Goal: Transaction & Acquisition: Purchase product/service

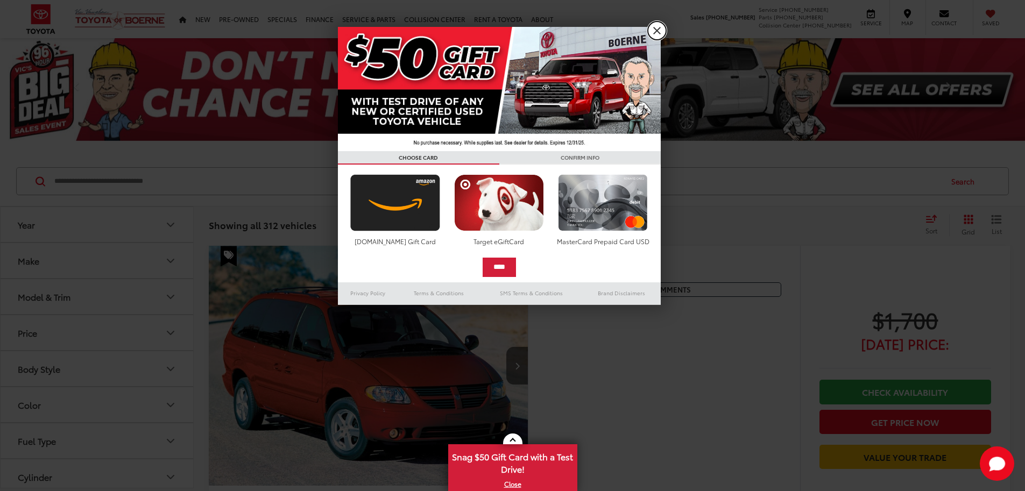
click at [653, 30] on link "X" at bounding box center [657, 31] width 18 height 18
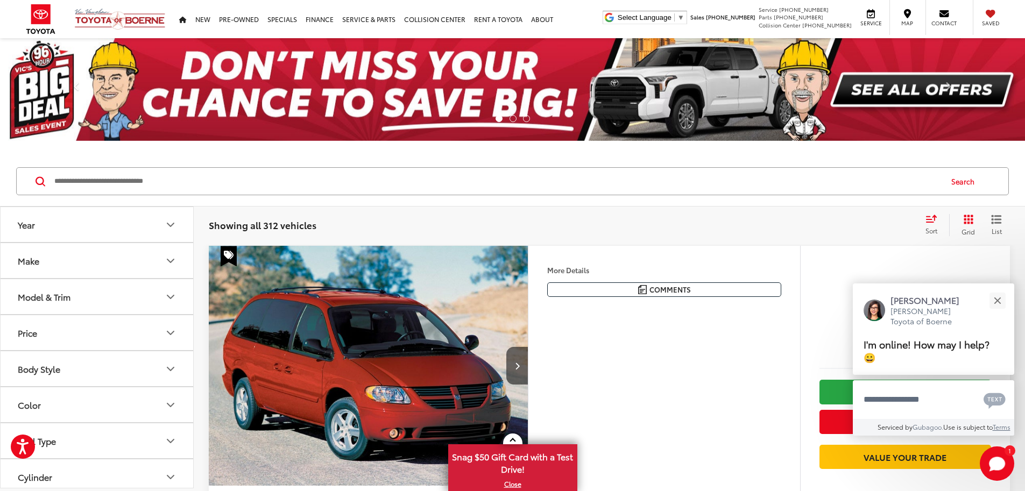
click at [172, 223] on icon "Year" at bounding box center [170, 224] width 13 height 13
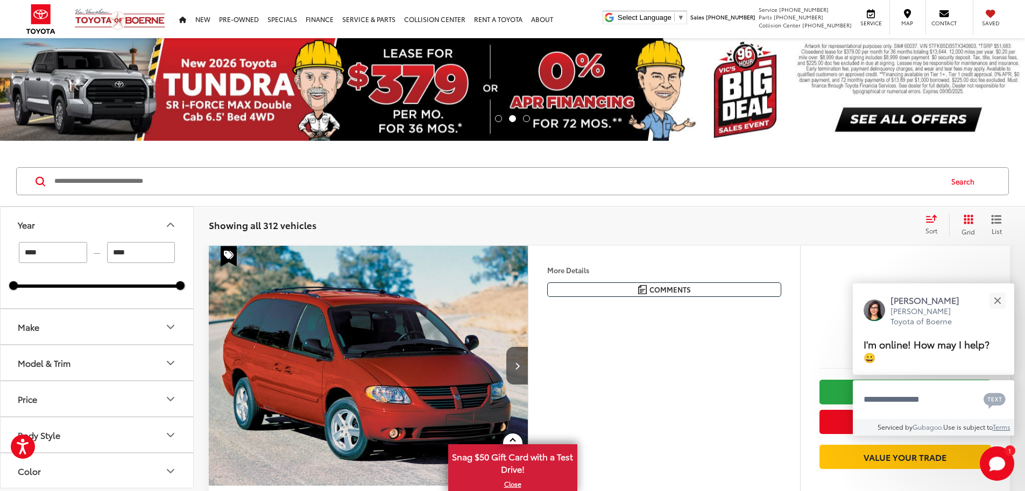
drag, startPoint x: 140, startPoint y: 253, endPoint x: 116, endPoint y: 255, distance: 24.8
click at [116, 255] on input "****" at bounding box center [141, 252] width 68 height 21
type input "*"
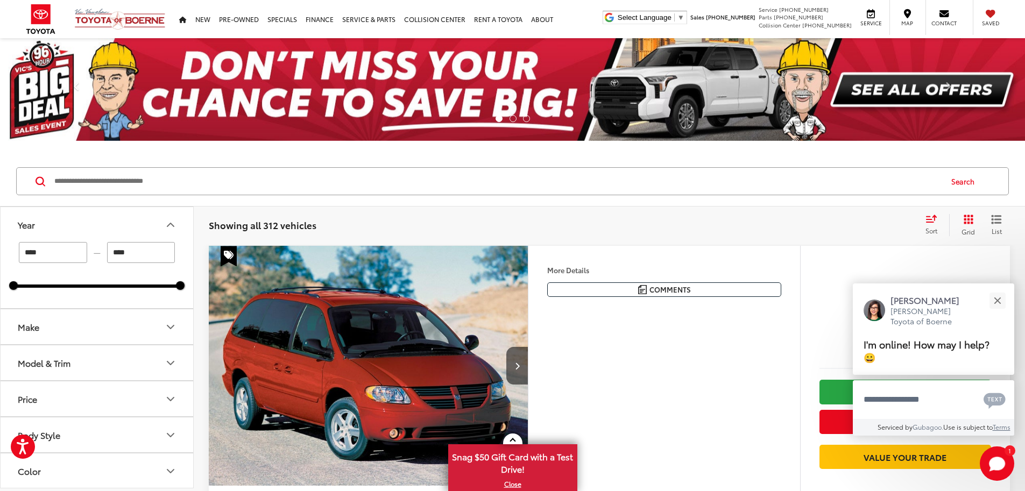
type input "****"
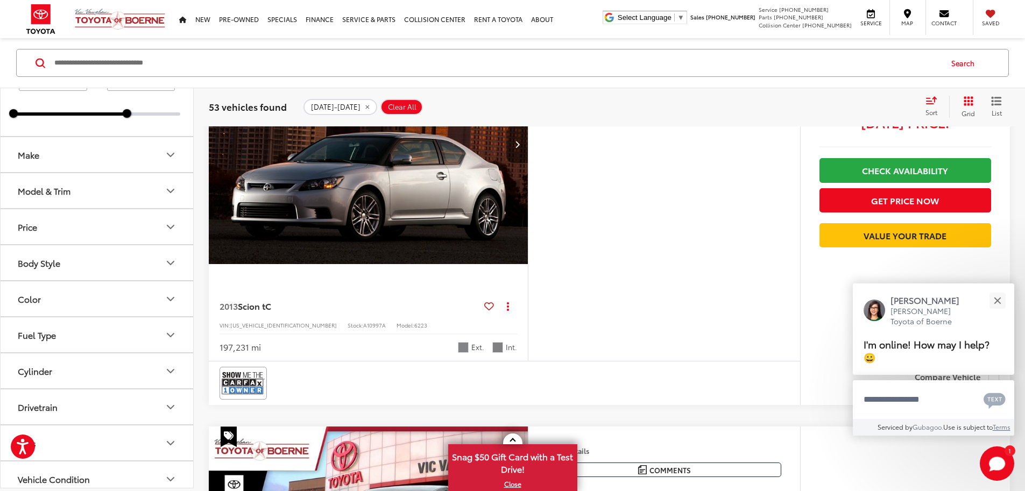
scroll to position [1882, 0]
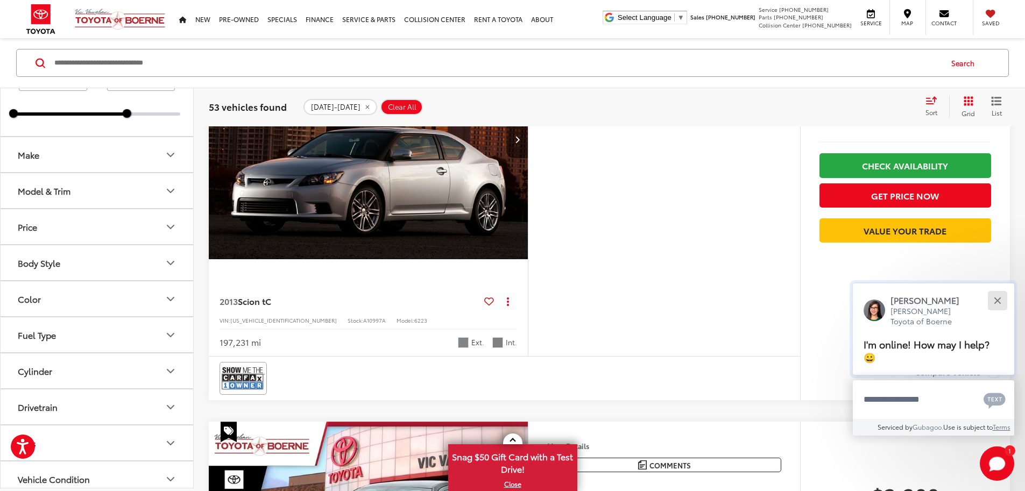
click at [1000, 298] on div "Close" at bounding box center [996, 300] width 7 height 7
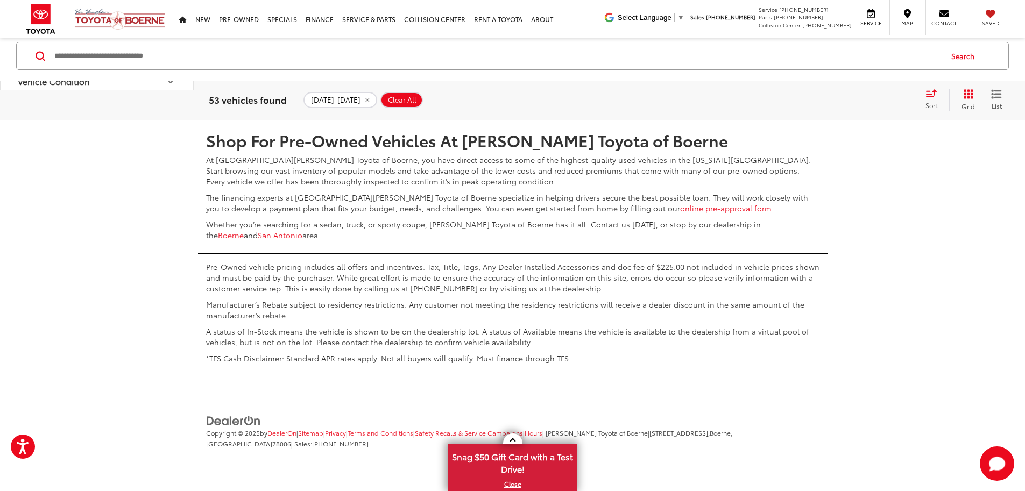
scroll to position [5486, 0]
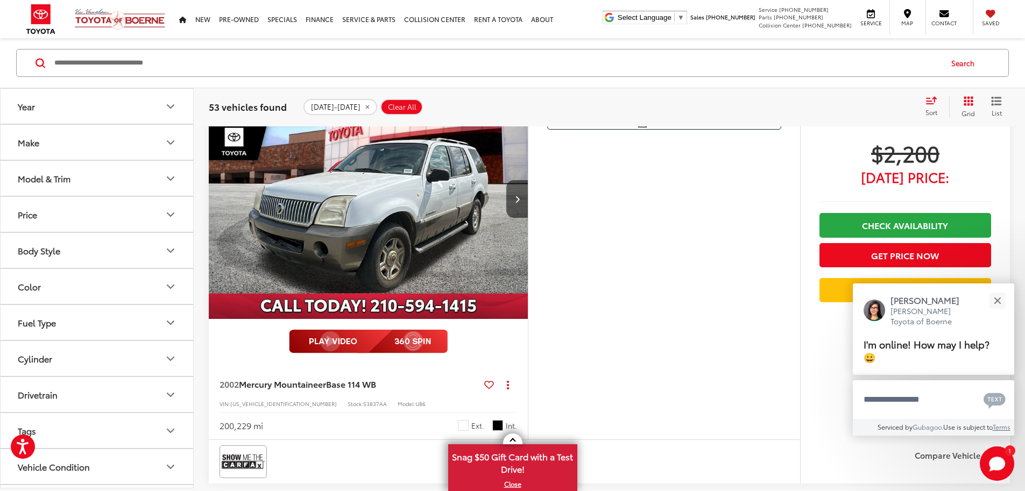
scroll to position [603, 0]
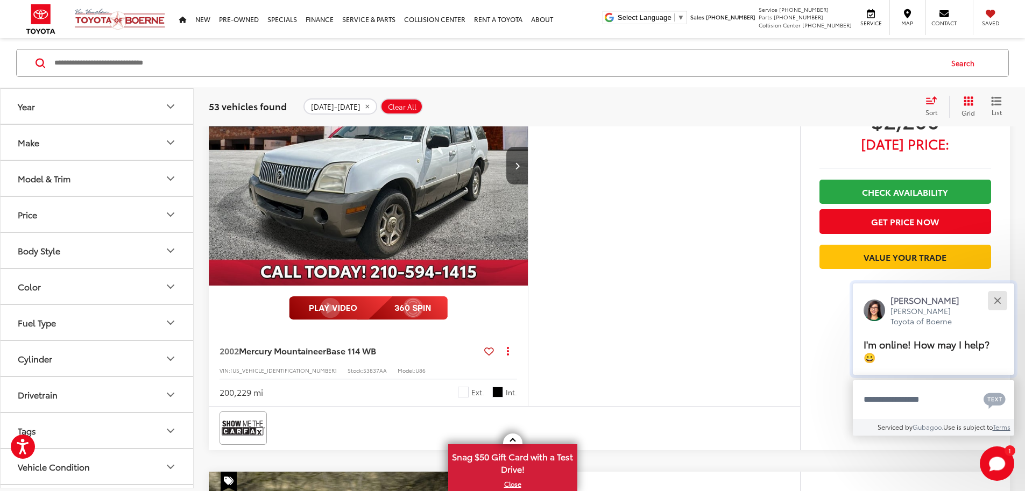
click at [999, 301] on div "Close" at bounding box center [996, 300] width 7 height 7
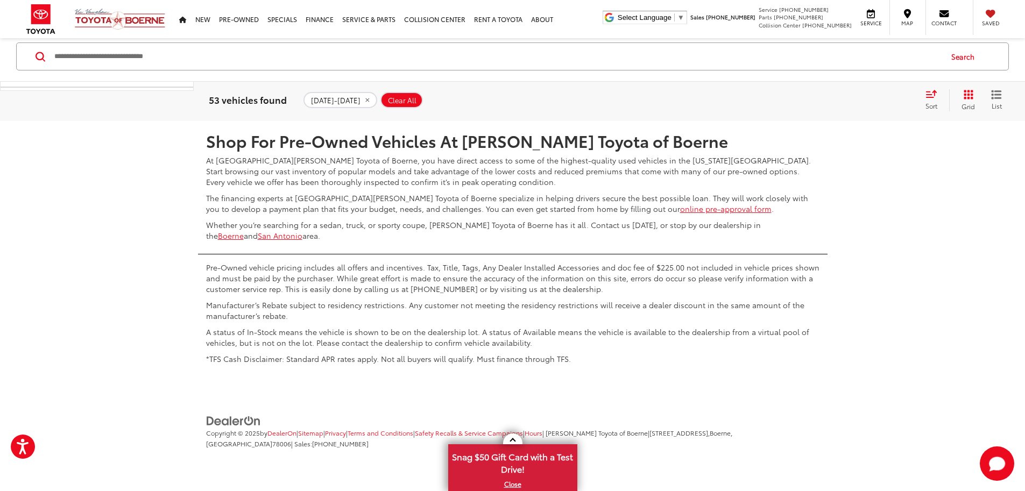
scroll to position [5822, 0]
click at [809, 99] on link "2" at bounding box center [817, 89] width 17 height 19
click at [825, 99] on link "3" at bounding box center [833, 89] width 17 height 19
